Goal: Use online tool/utility: Utilize a website feature to perform a specific function

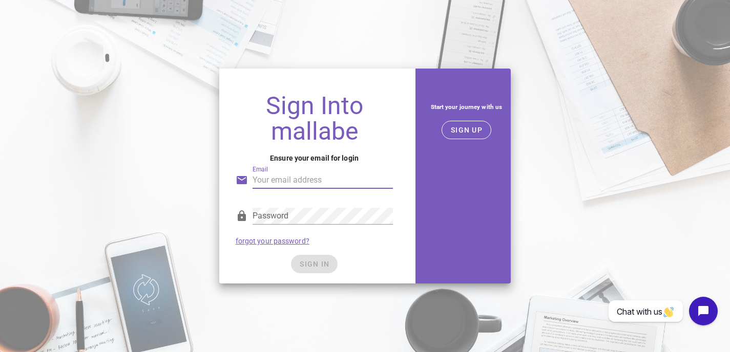
click at [328, 174] on input "Email" at bounding box center [322, 180] width 141 height 16
type input "[EMAIL_ADDRESS][DOMAIN_NAME]"
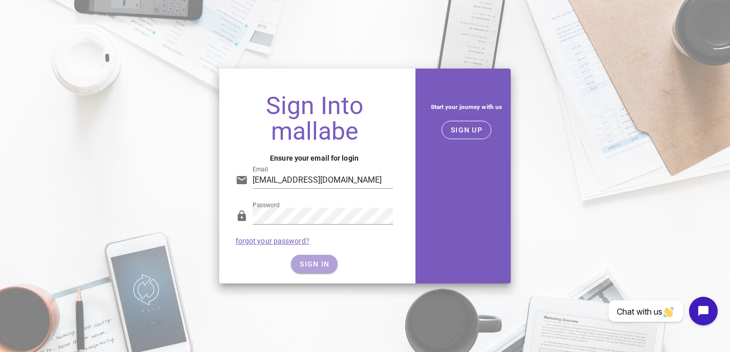
click at [317, 258] on button "SIGN IN" at bounding box center [314, 264] width 47 height 18
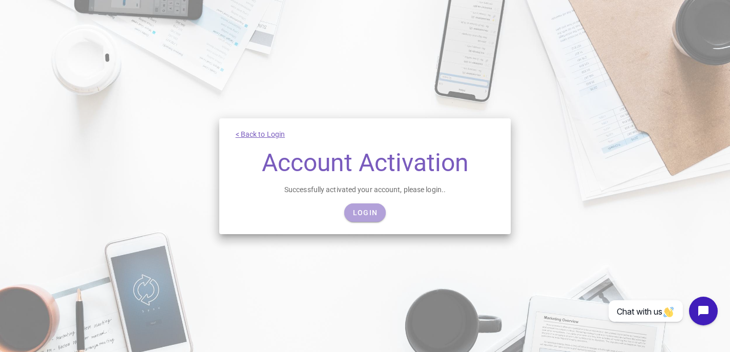
click at [370, 208] on span "Login" at bounding box center [364, 212] width 25 height 8
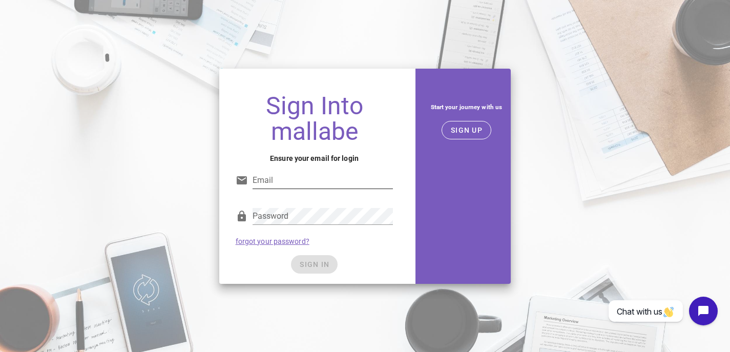
click at [300, 179] on input "Email" at bounding box center [322, 180] width 141 height 16
type input "[EMAIL_ADDRESS][DOMAIN_NAME]"
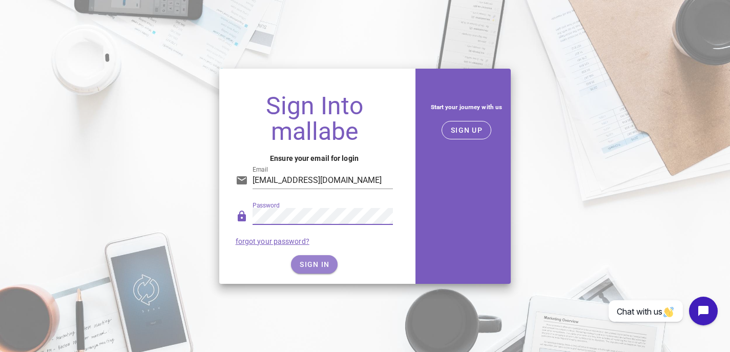
click at [308, 269] on button "SIGN IN" at bounding box center [314, 264] width 47 height 18
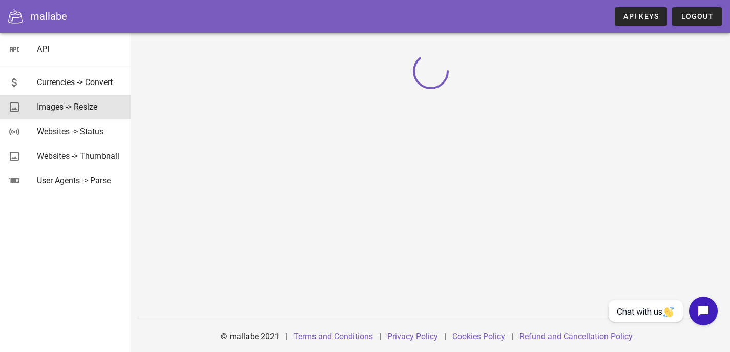
click at [44, 109] on div "Images -> Resize" at bounding box center [80, 107] width 86 height 10
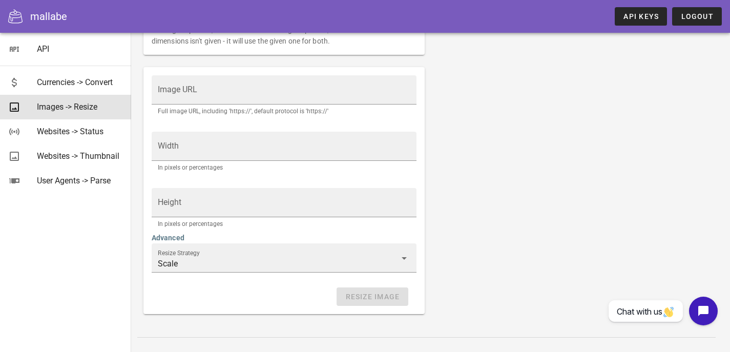
scroll to position [201, 0]
click at [204, 215] on input "Height" at bounding box center [284, 207] width 252 height 16
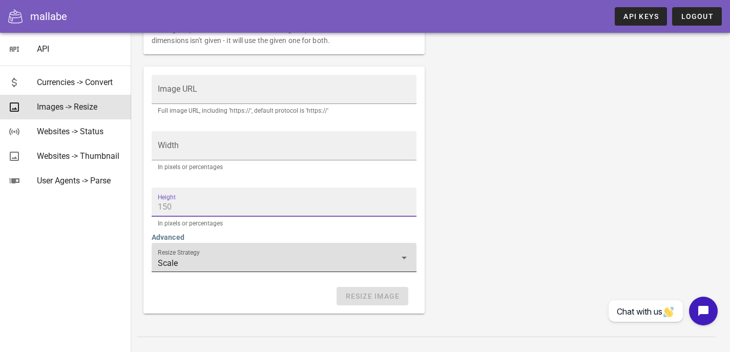
click at [185, 283] on div "Resize Strategy Scale" at bounding box center [284, 265] width 265 height 44
click at [186, 271] on input "Scale" at bounding box center [277, 263] width 238 height 16
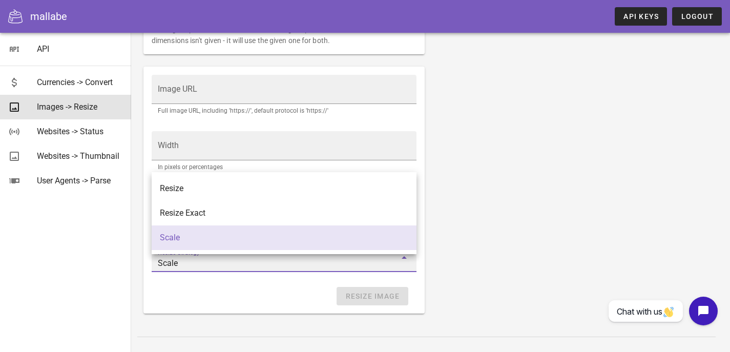
click at [186, 271] on input "Scale" at bounding box center [277, 263] width 238 height 16
click at [571, 178] on div "Resize an image. Note: The image needs to be publicly accessible and not under …" at bounding box center [430, 91] width 586 height 457
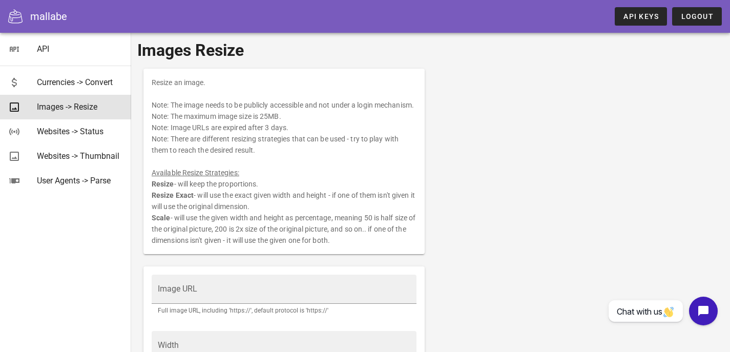
scroll to position [0, 0]
